Goal: Navigation & Orientation: Find specific page/section

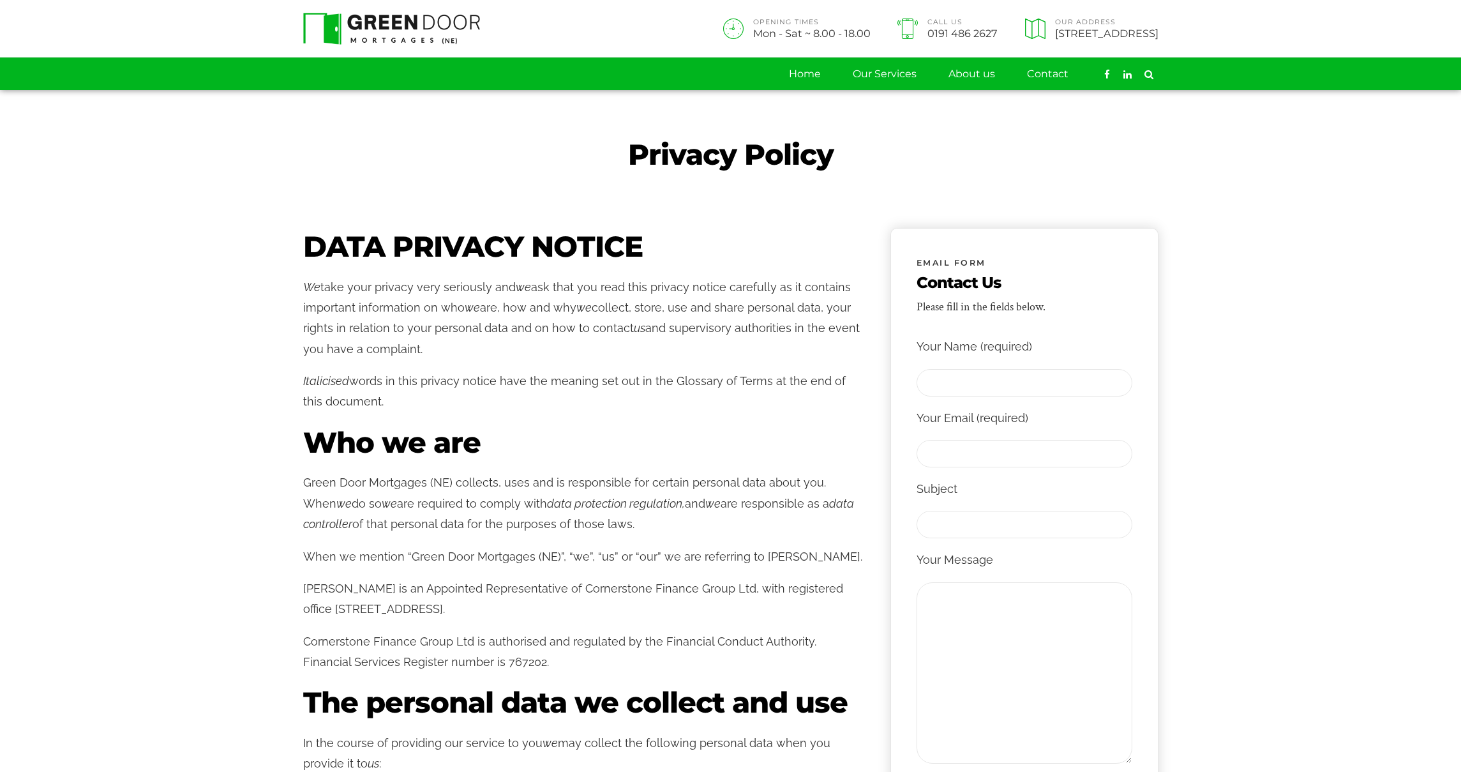
click at [338, 33] on img at bounding box center [391, 29] width 177 height 32
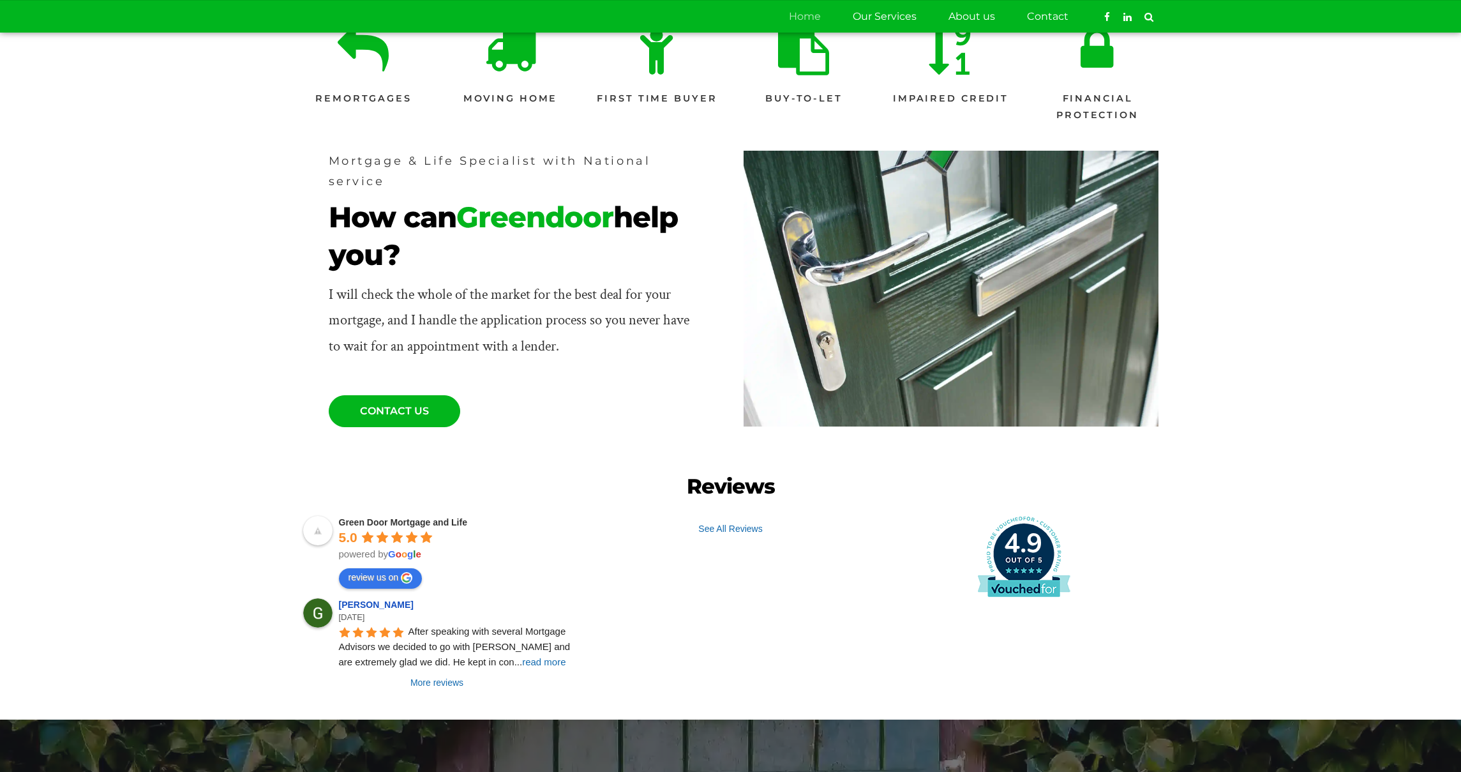
scroll to position [436, 0]
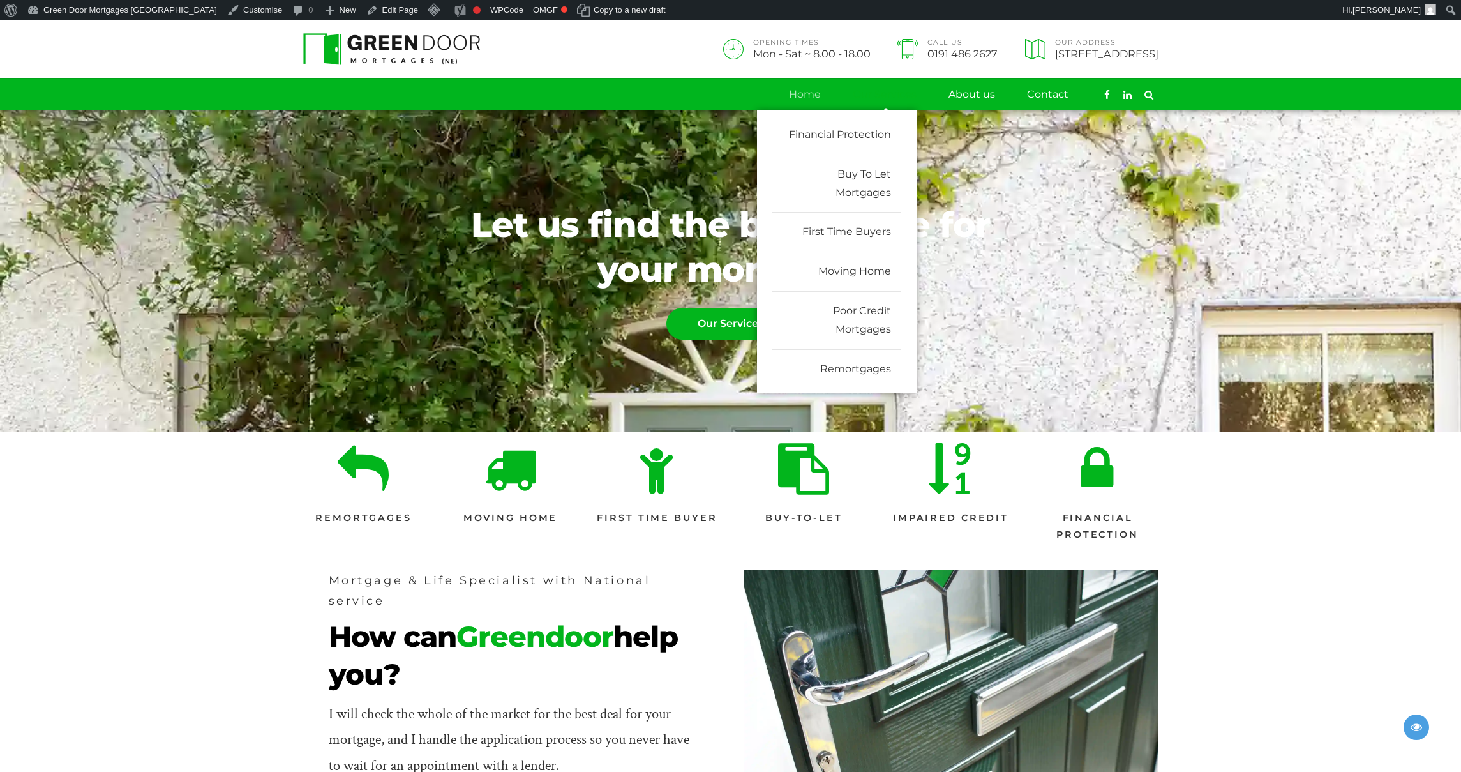
click at [890, 93] on link "Our Services" at bounding box center [885, 95] width 64 height 32
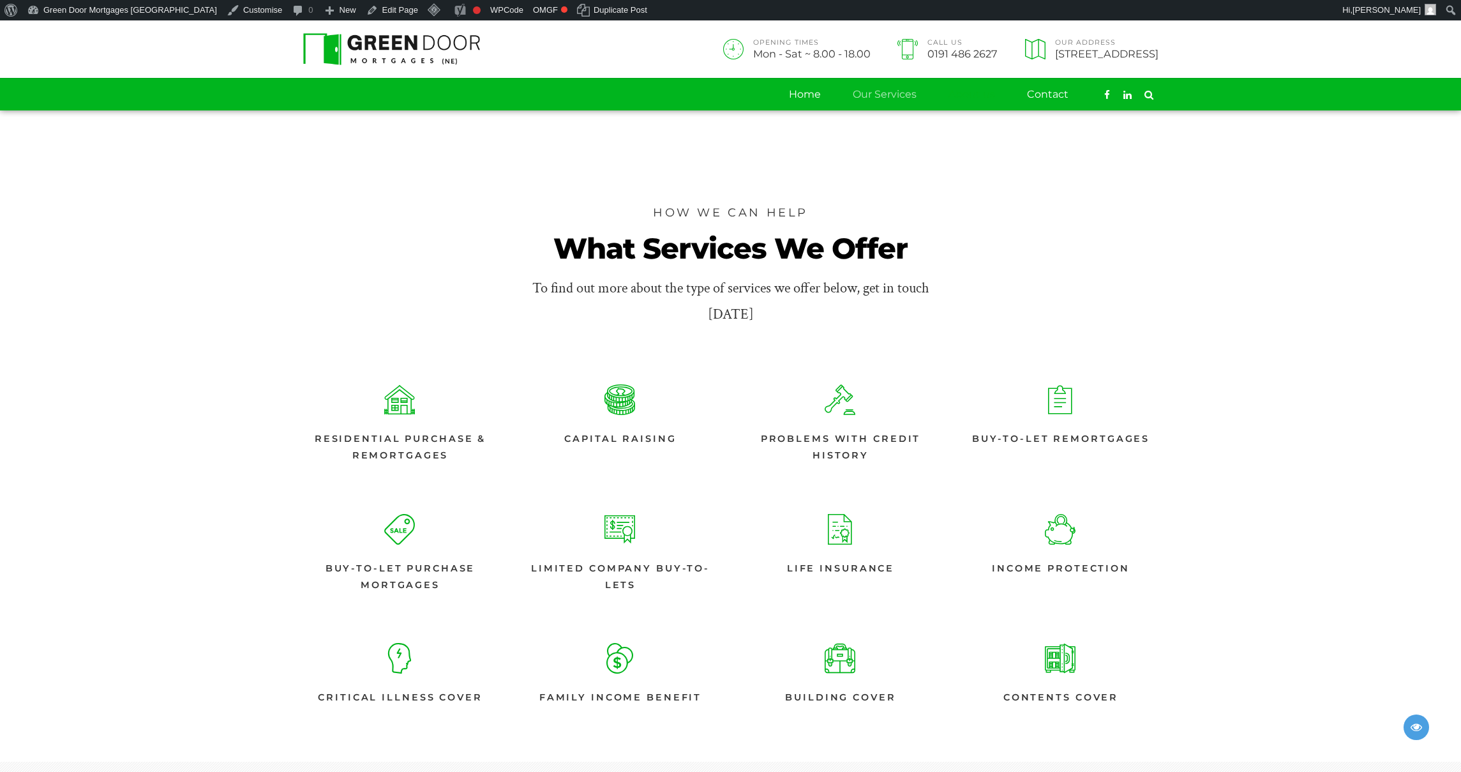
click at [958, 96] on link "About us" at bounding box center [971, 95] width 47 height 32
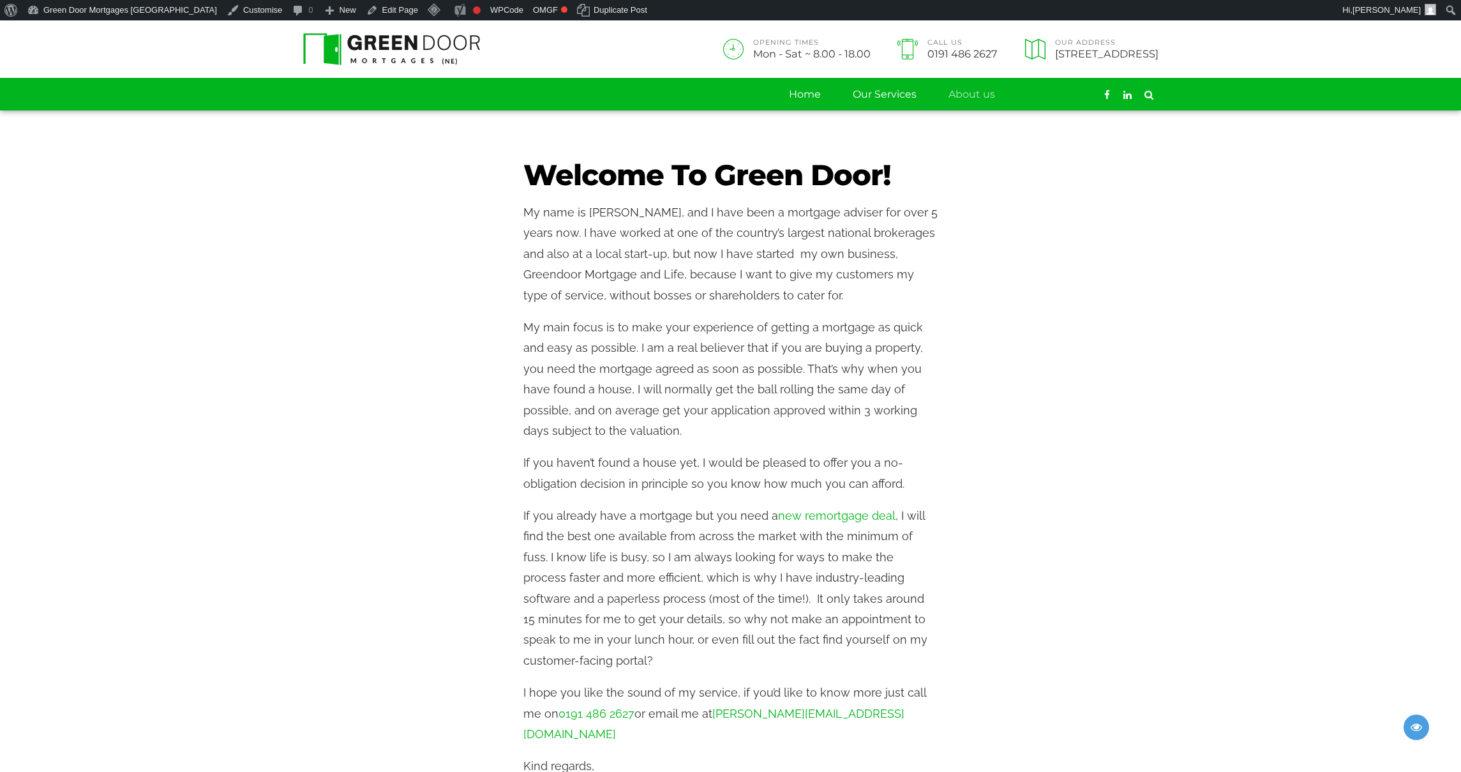
click at [1045, 97] on link "Contact" at bounding box center [1047, 95] width 41 height 32
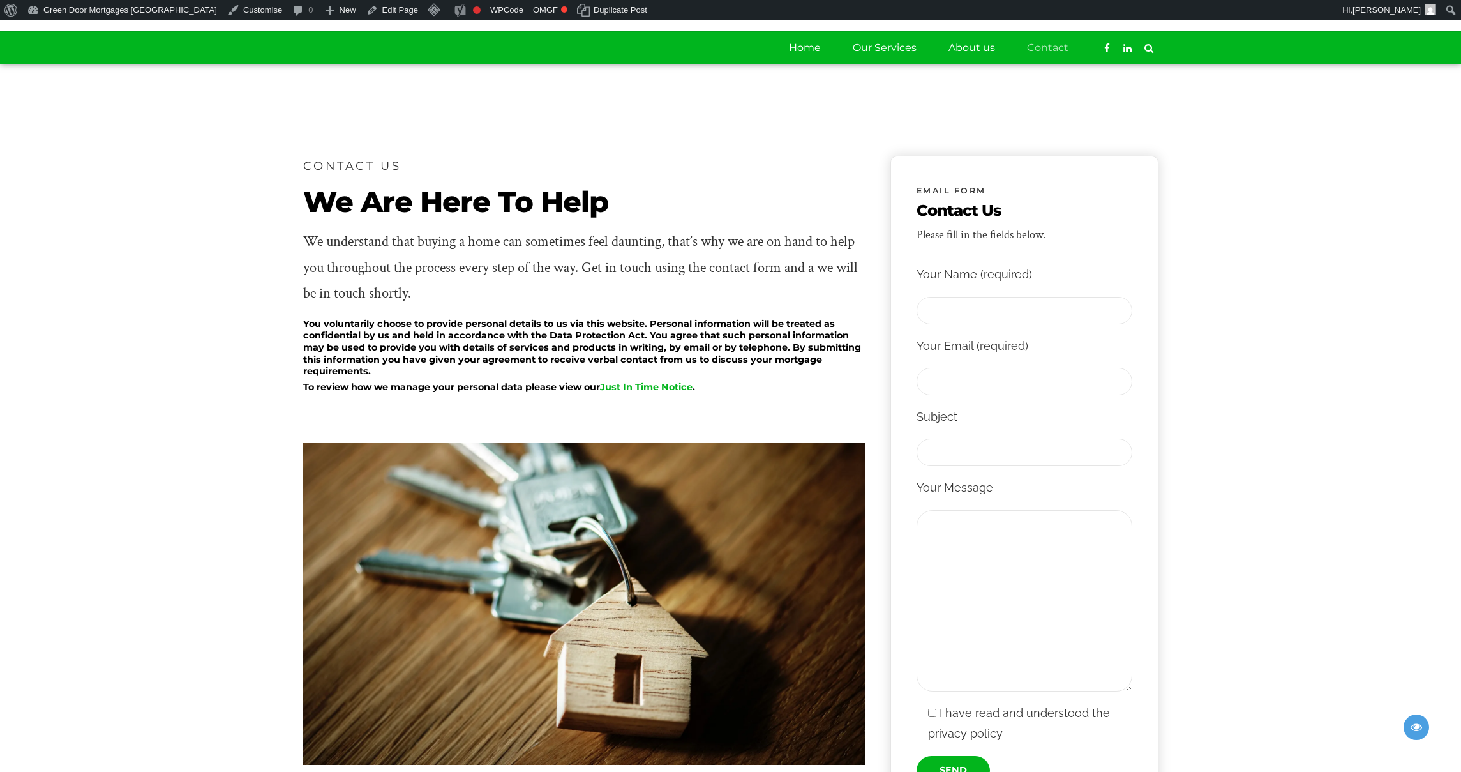
click at [1172, 771] on section "CONTACT US We Are Here To Help We understand that buying a home can sometimes f…" at bounding box center [730, 532] width 1461 height 936
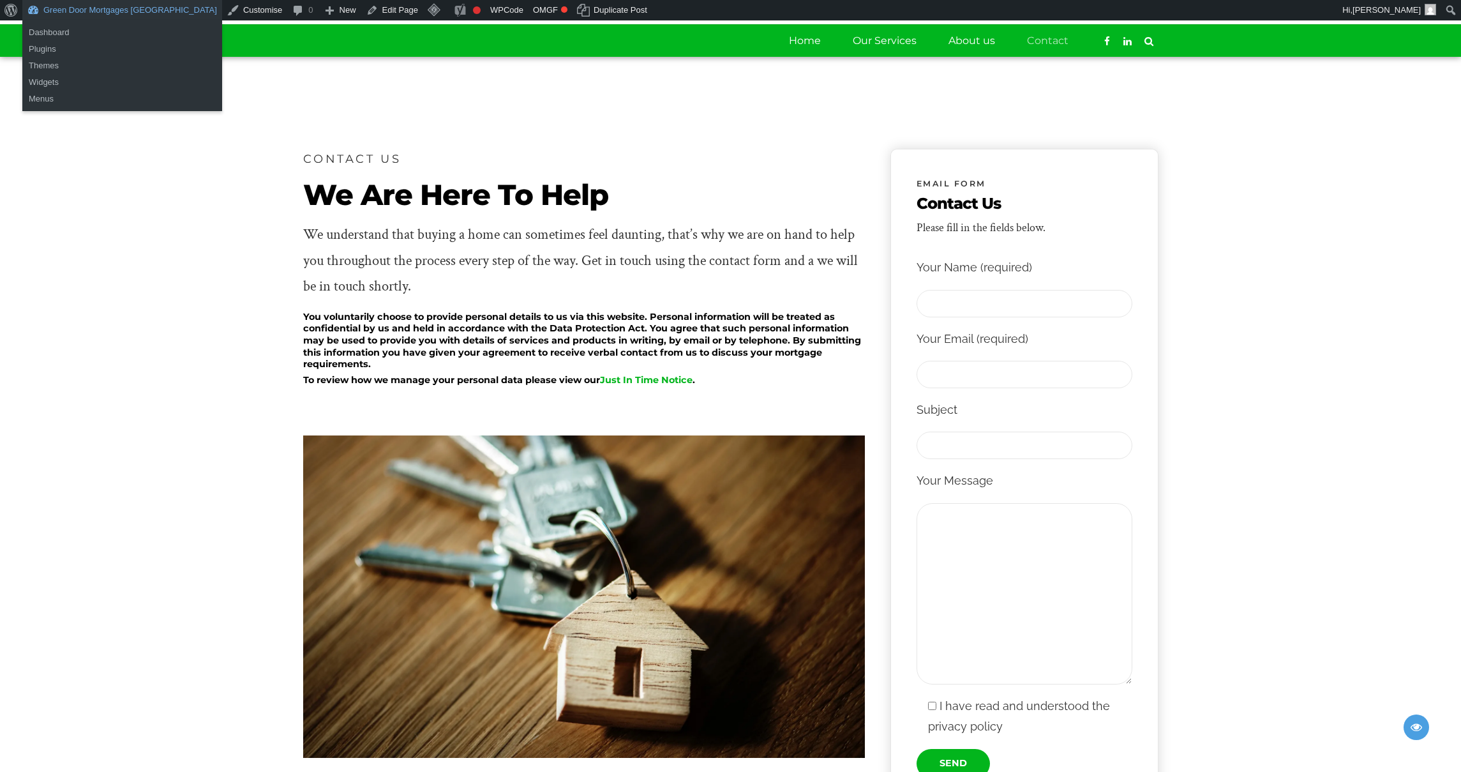
click at [88, 5] on link "Green Door Mortgages North East" at bounding box center [122, 10] width 200 height 20
click at [51, 52] on link "Plugins" at bounding box center [122, 49] width 200 height 17
